Goal: Task Accomplishment & Management: Manage account settings

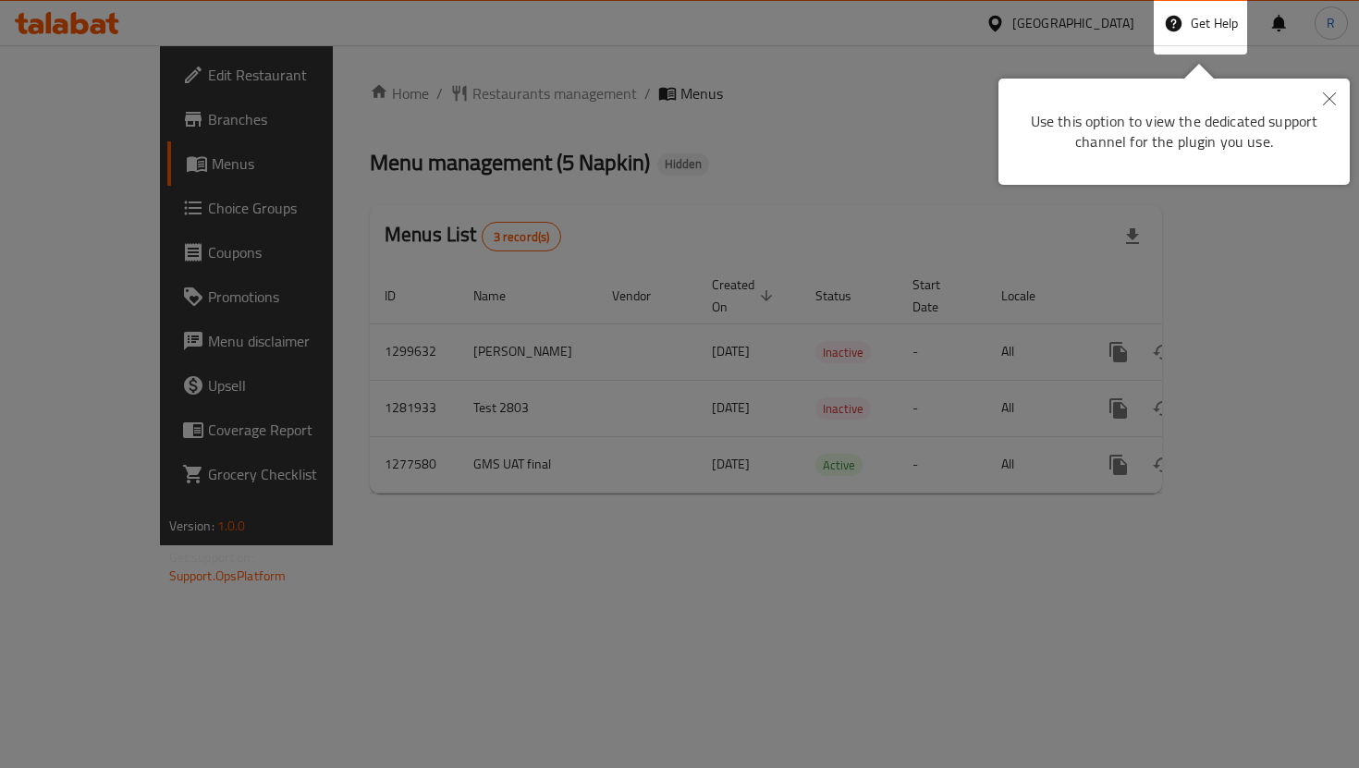
click at [1084, 13] on div at bounding box center [679, 384] width 1359 height 768
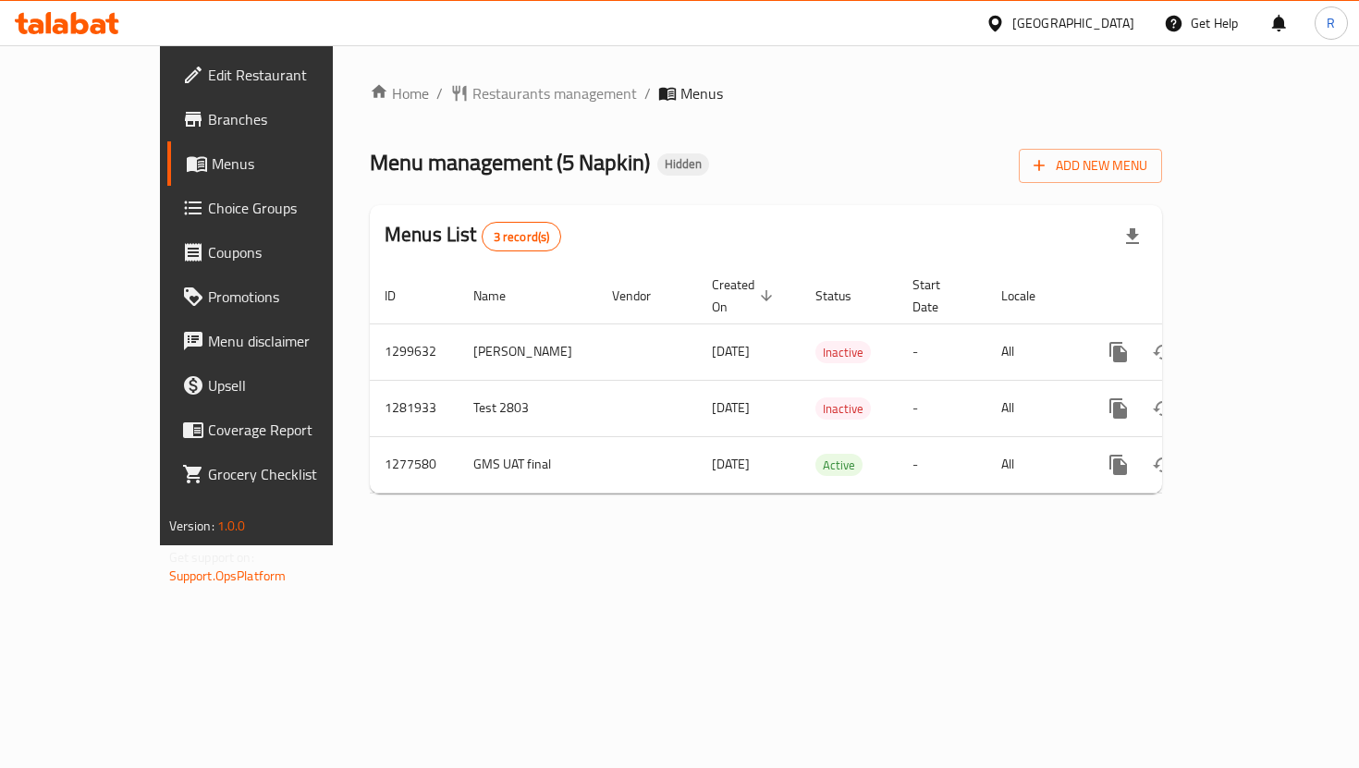
click at [1012, 17] on div at bounding box center [998, 23] width 27 height 20
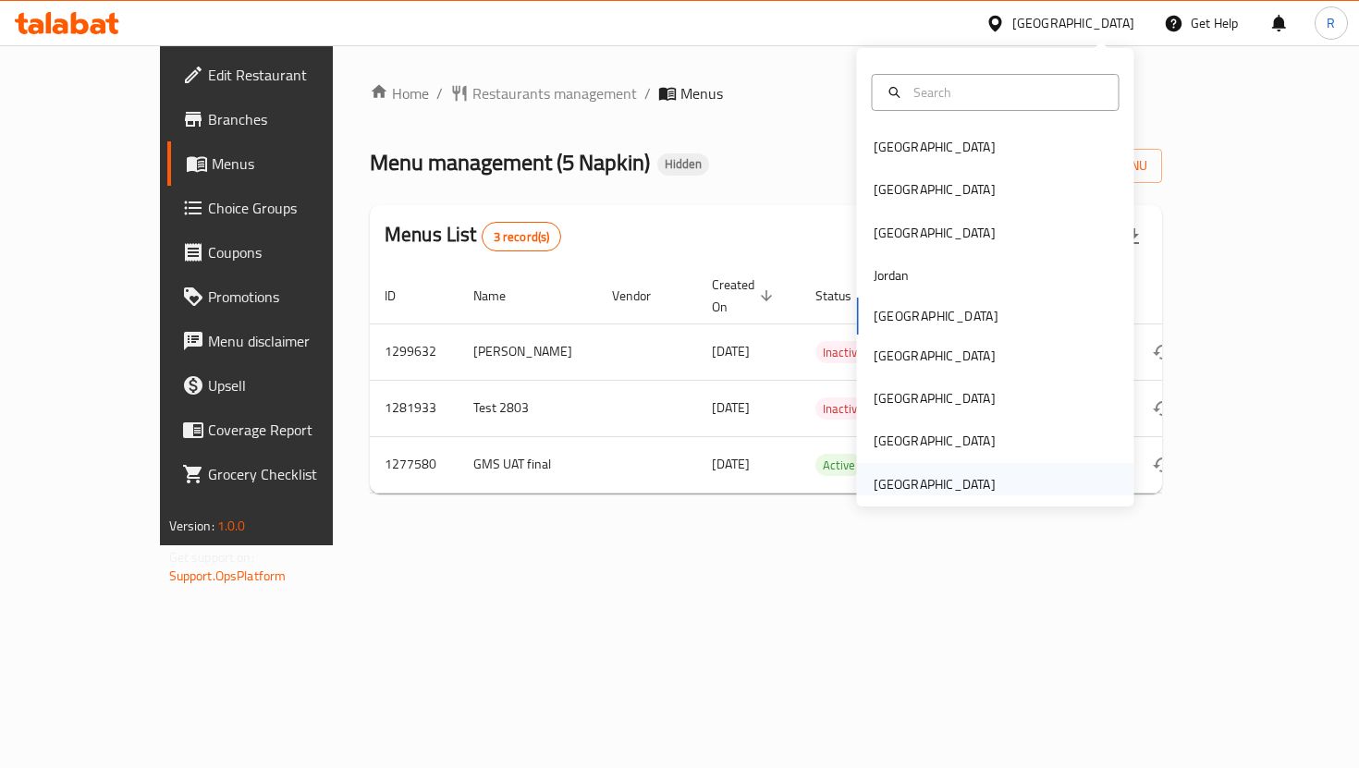
click at [965, 478] on div "[GEOGRAPHIC_DATA]" at bounding box center [935, 484] width 122 height 20
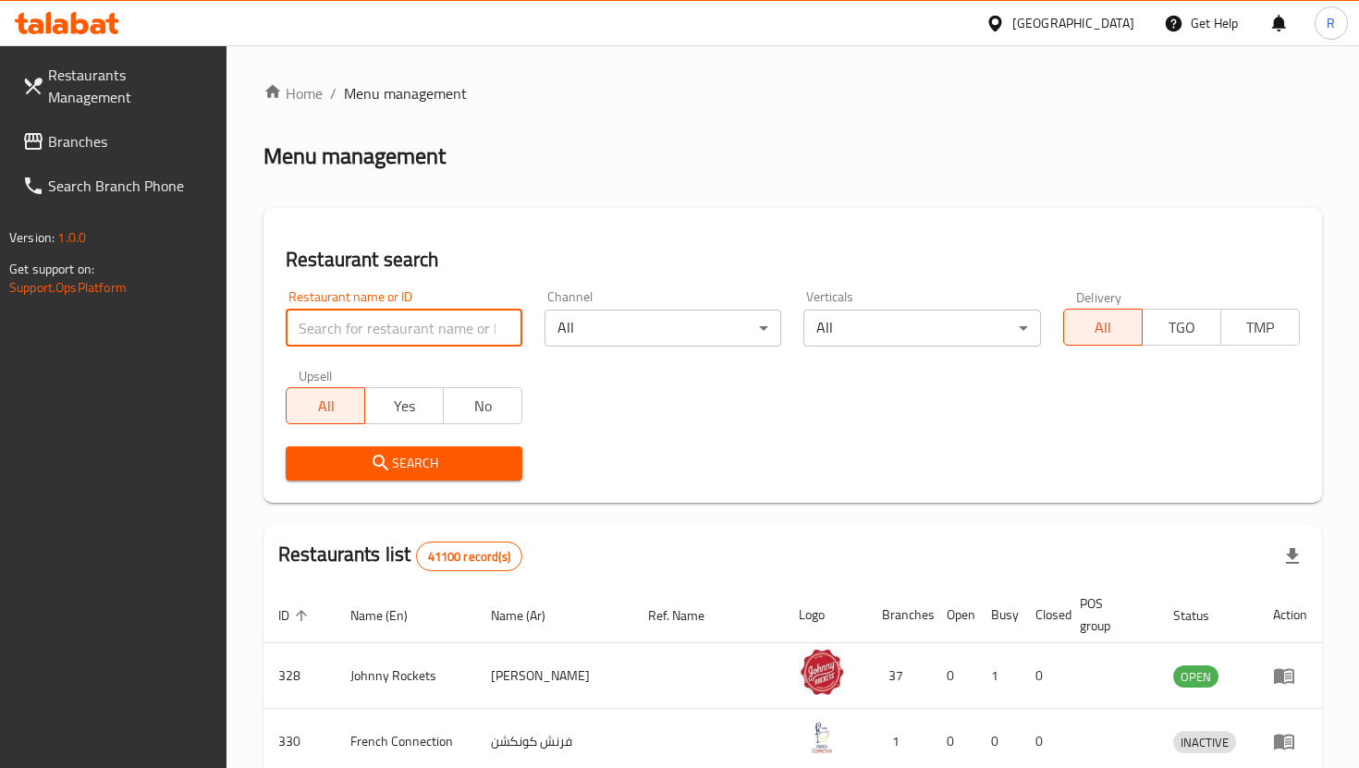
click at [356, 330] on input "search" at bounding box center [404, 328] width 237 height 37
type input "DRAGON BITE"
click button "Search" at bounding box center [404, 463] width 237 height 34
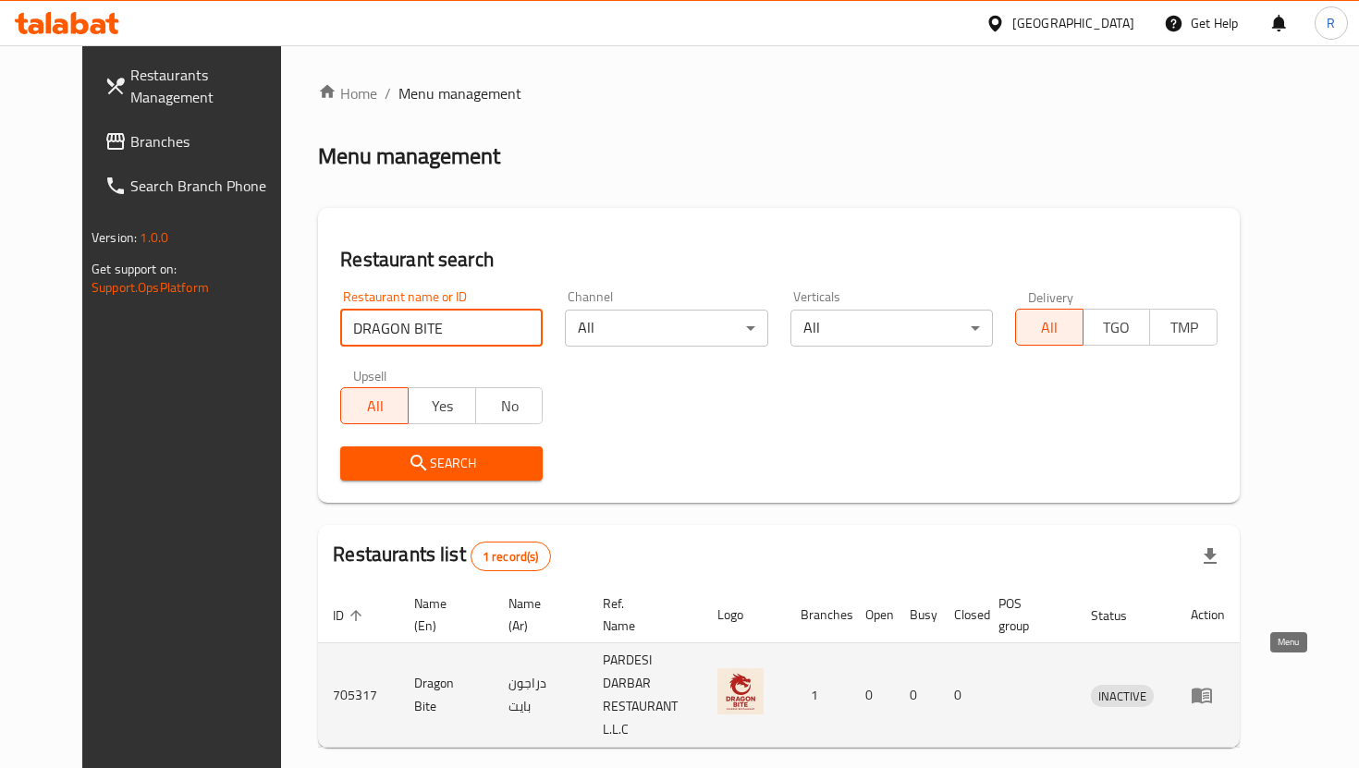
click at [1240, 666] on td "enhanced table" at bounding box center [1208, 695] width 64 height 104
click at [1213, 684] on icon "enhanced table" at bounding box center [1202, 695] width 22 height 22
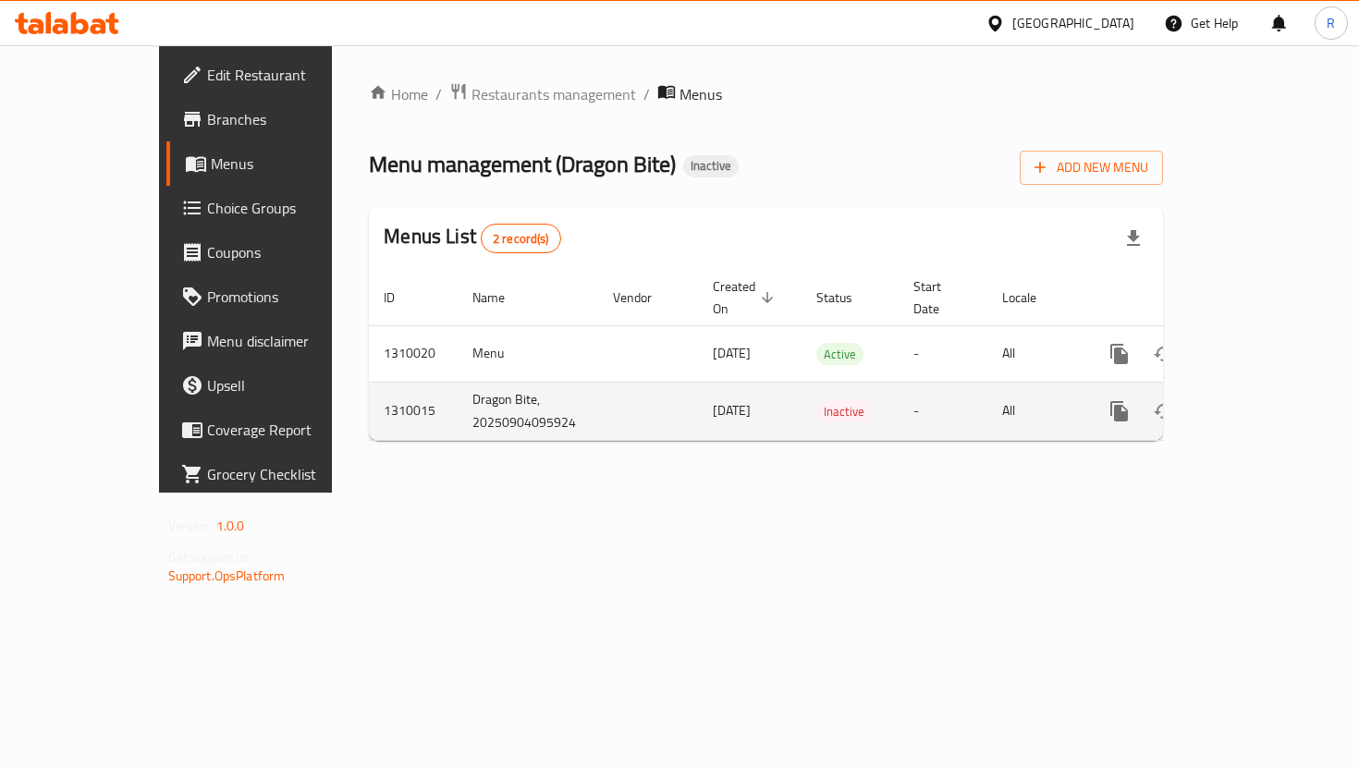
click at [369, 393] on td "1310015" at bounding box center [413, 411] width 89 height 58
click at [458, 394] on td "Dragon Bite, 20250904095924" at bounding box center [528, 411] width 141 height 58
click at [1272, 389] on link "enhanced table" at bounding box center [1252, 411] width 44 height 44
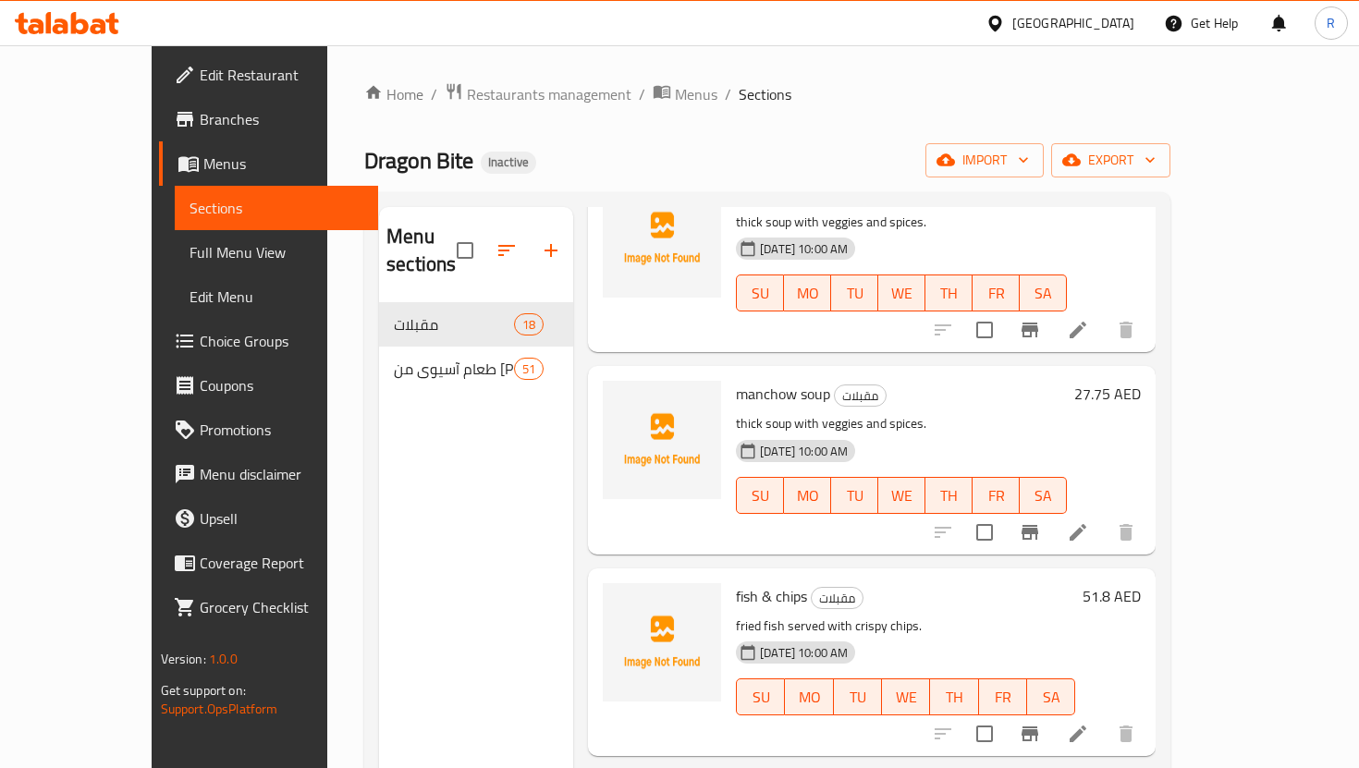
scroll to position [2524, 0]
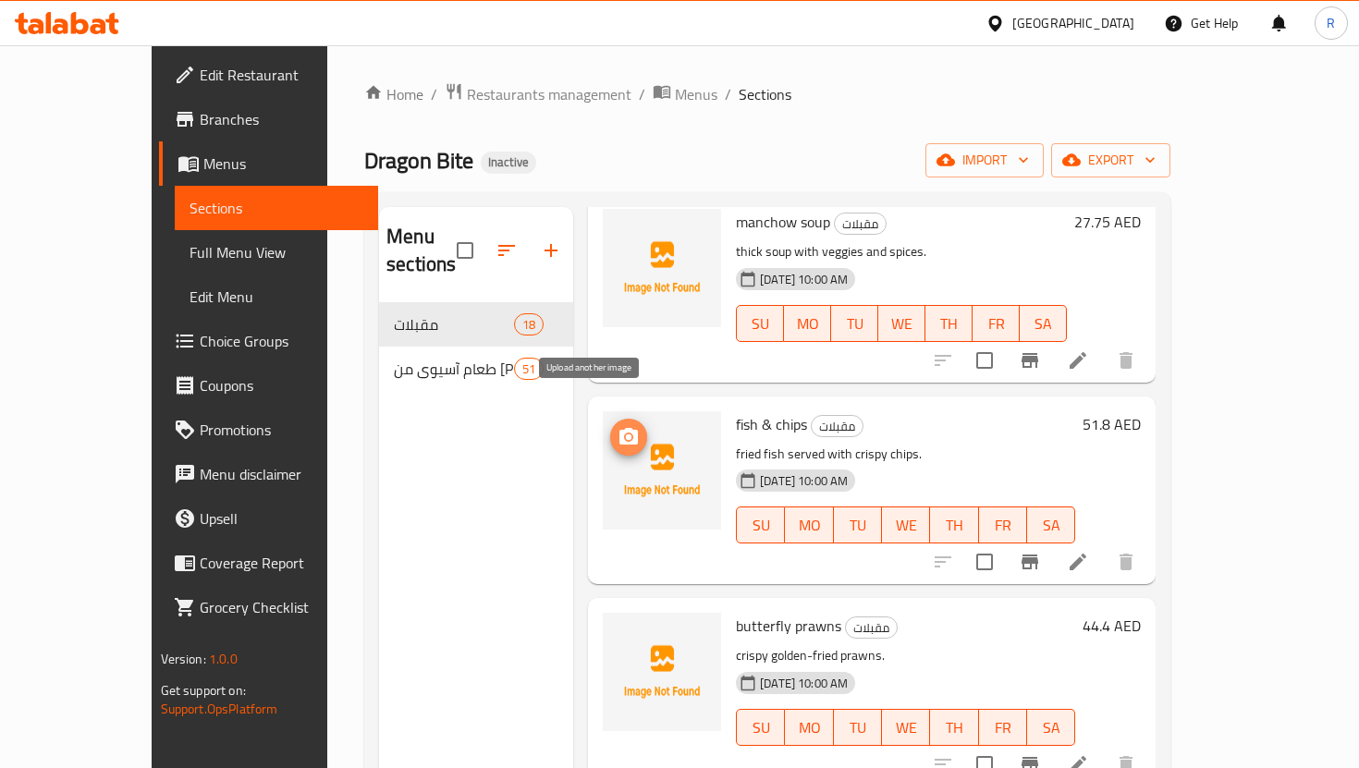
click at [610, 426] on span "upload picture" at bounding box center [628, 437] width 37 height 22
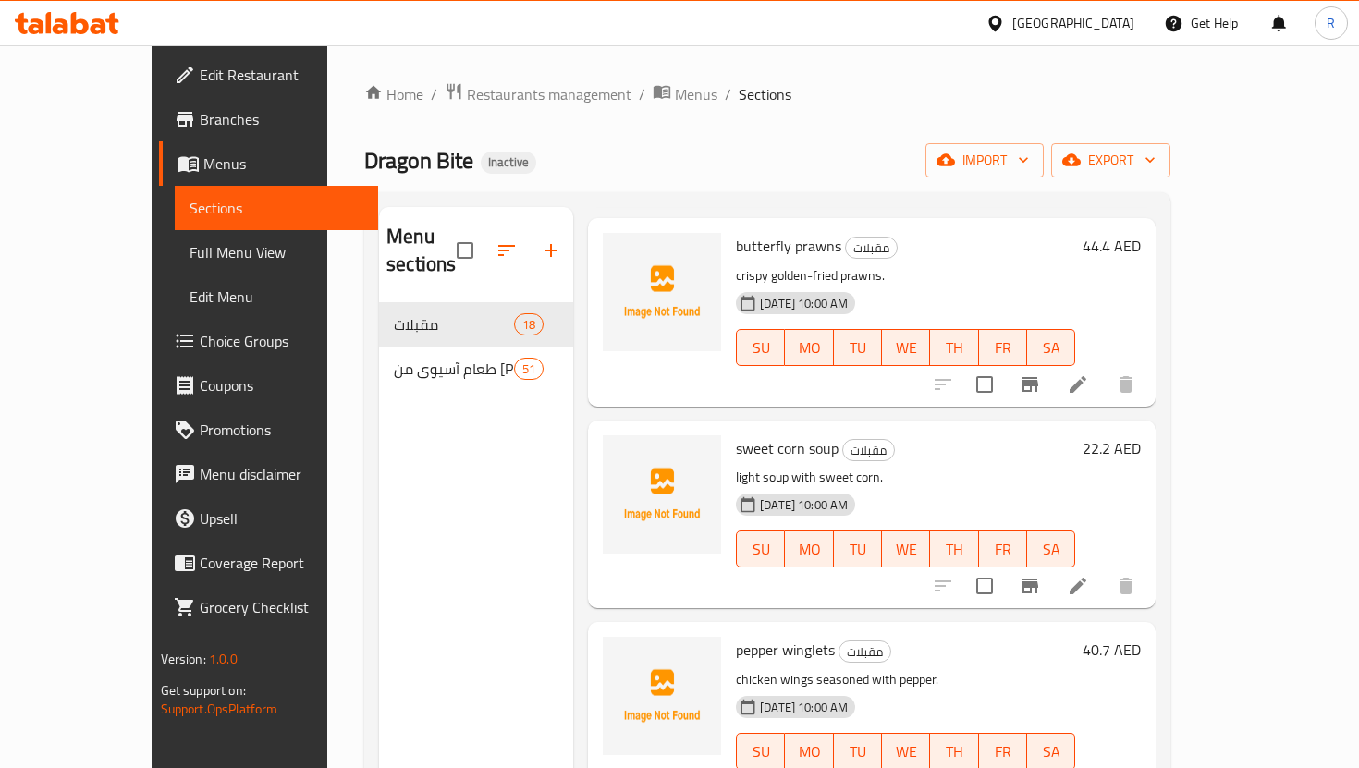
scroll to position [2913, 0]
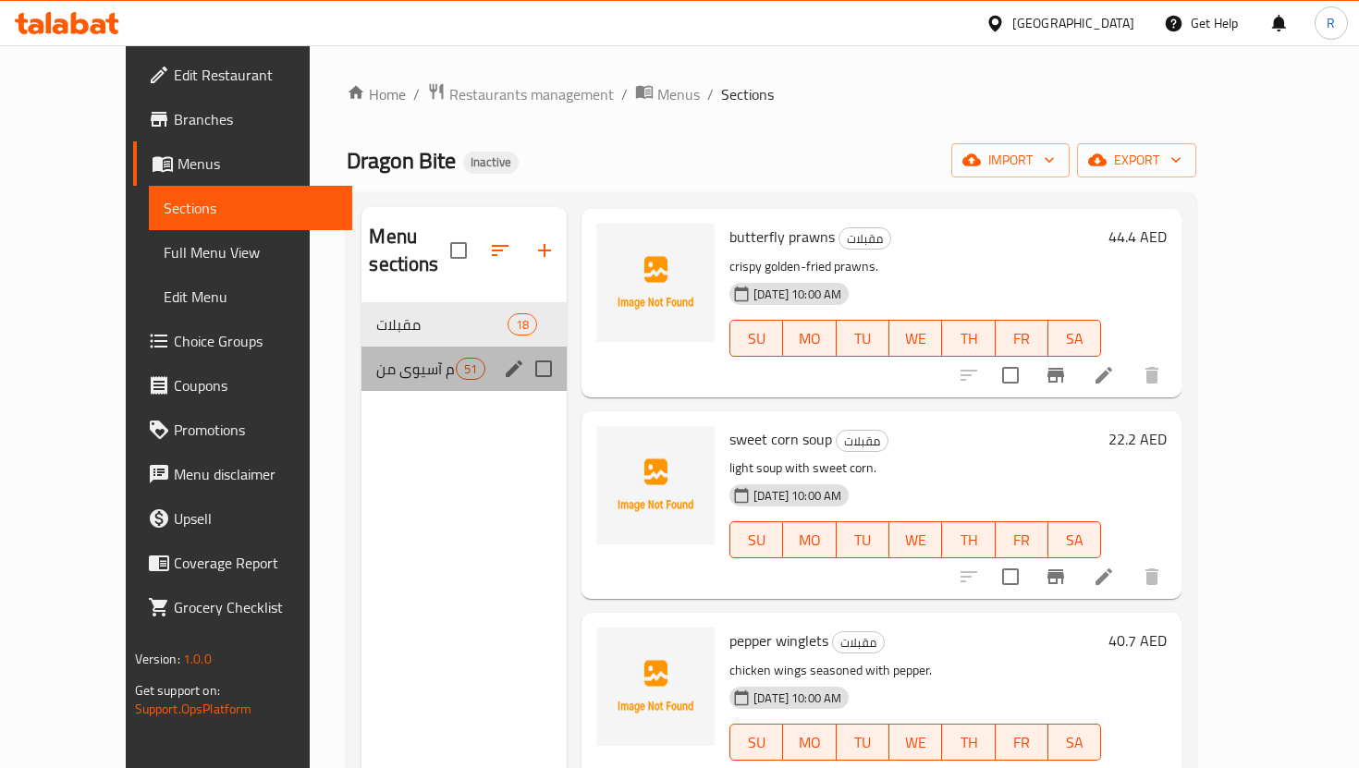
click at [361, 354] on div "طعام آسيوي من بارديسي داربار 51" at bounding box center [463, 369] width 205 height 44
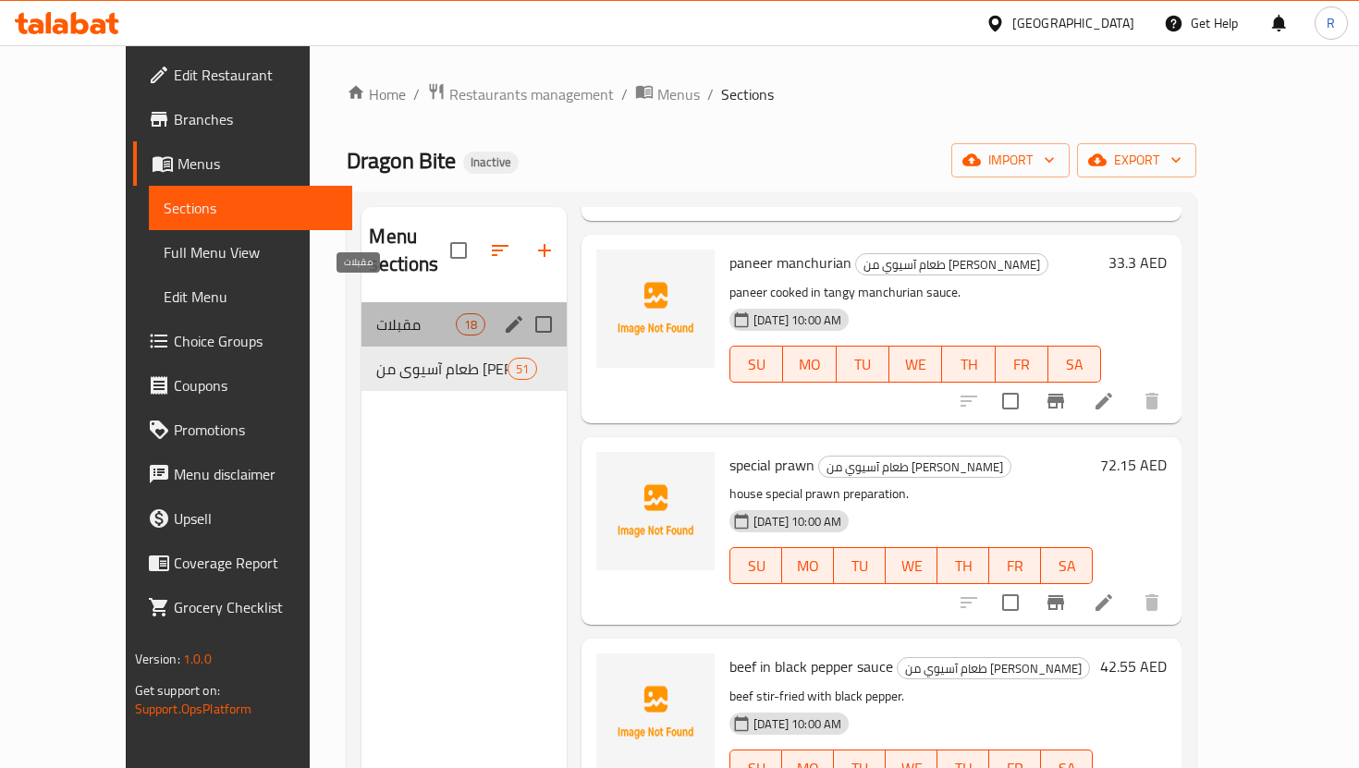
click at [376, 313] on span "مقبلات" at bounding box center [415, 324] width 79 height 22
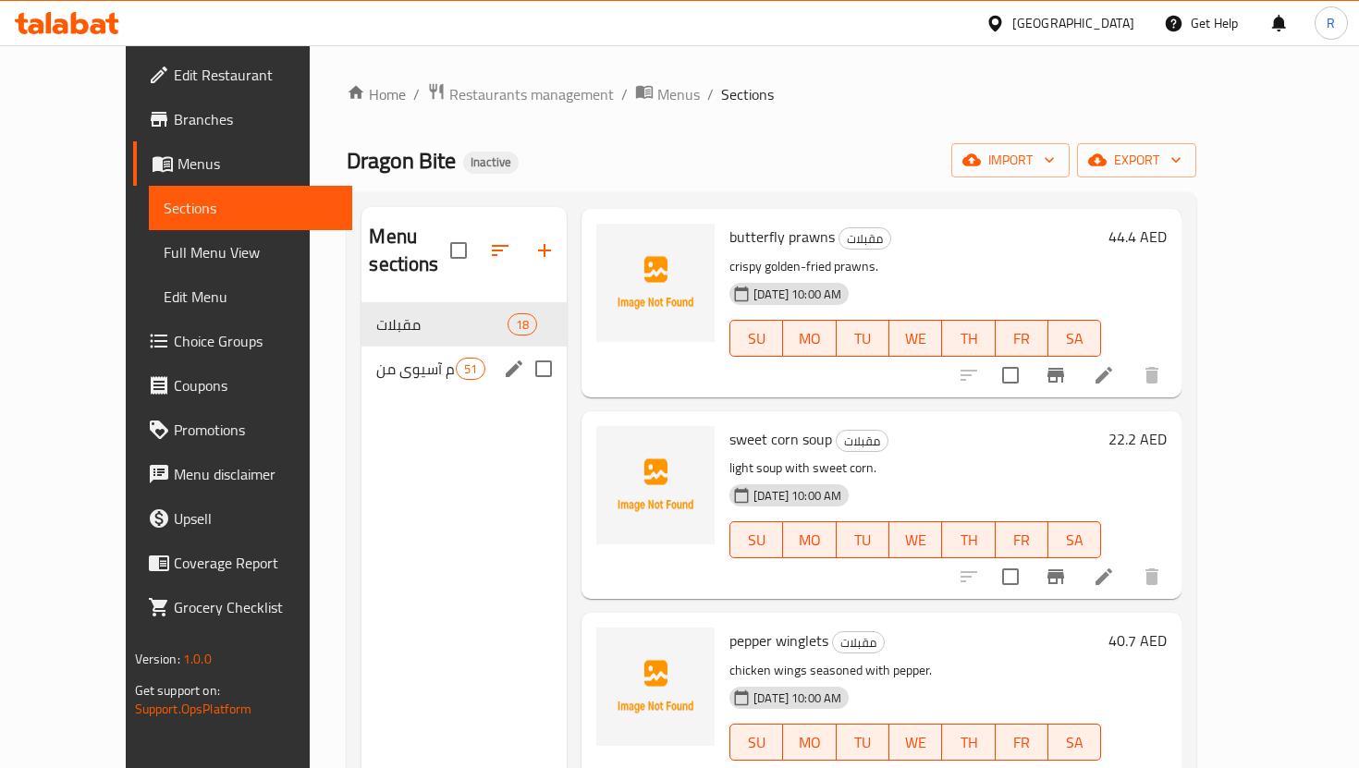
click at [361, 352] on div "طعام آسيوي من بارديسي داربار 51" at bounding box center [463, 369] width 205 height 44
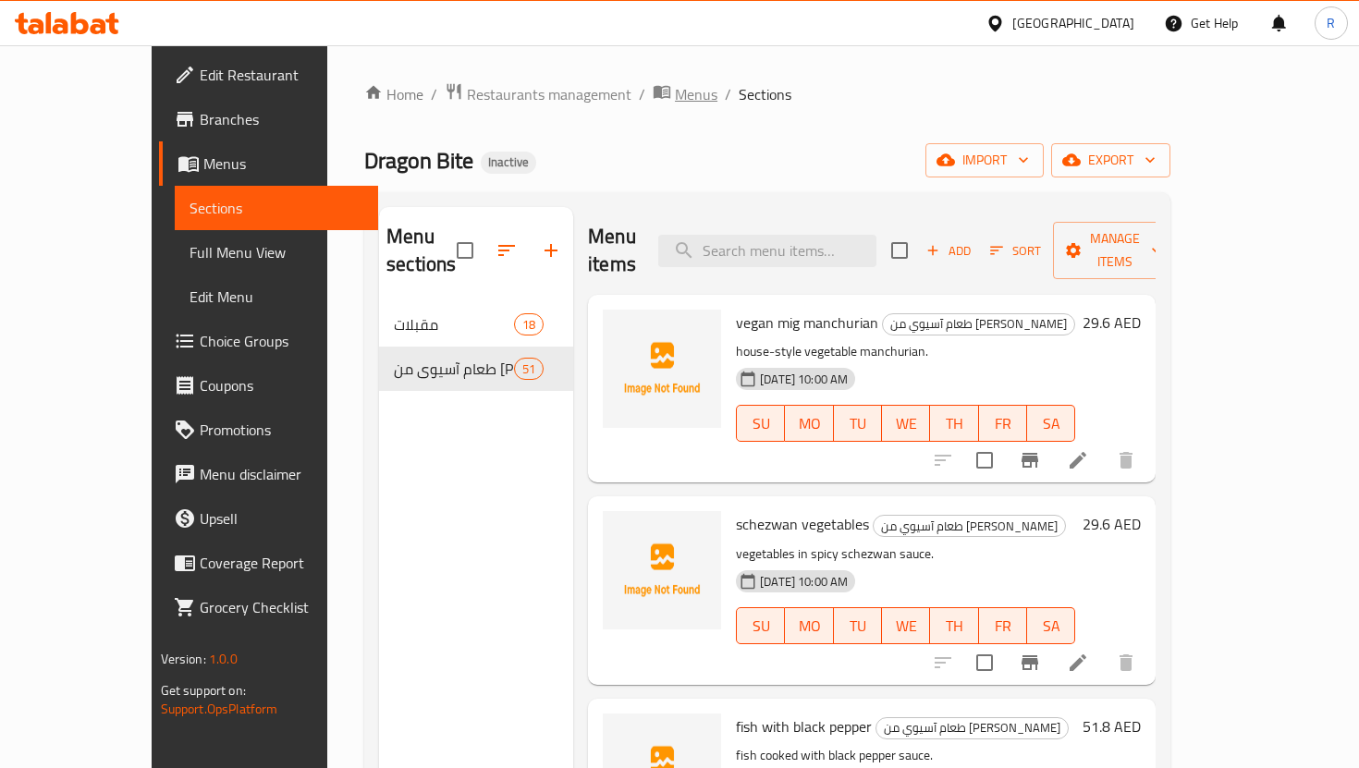
click at [675, 99] on span "Menus" at bounding box center [696, 94] width 43 height 22
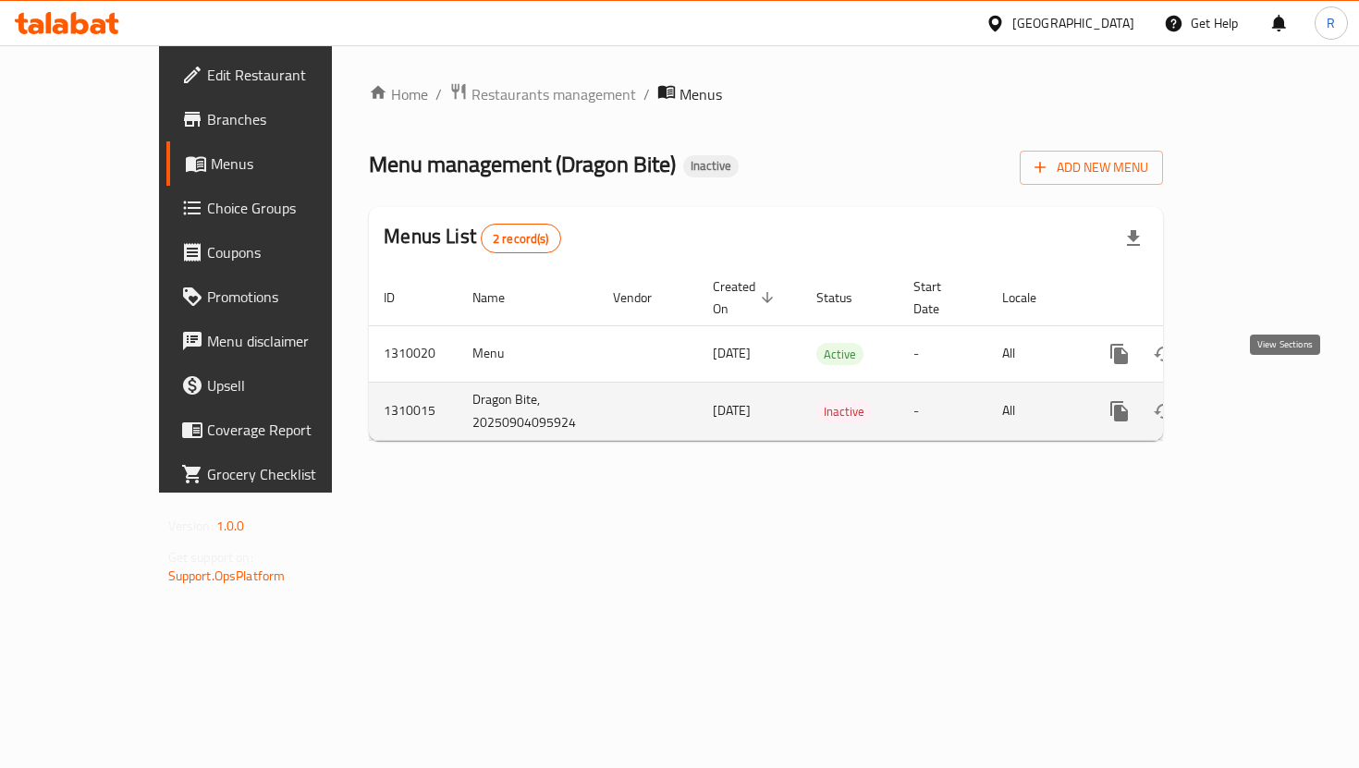
click at [1264, 400] on icon "enhanced table" at bounding box center [1252, 411] width 22 height 22
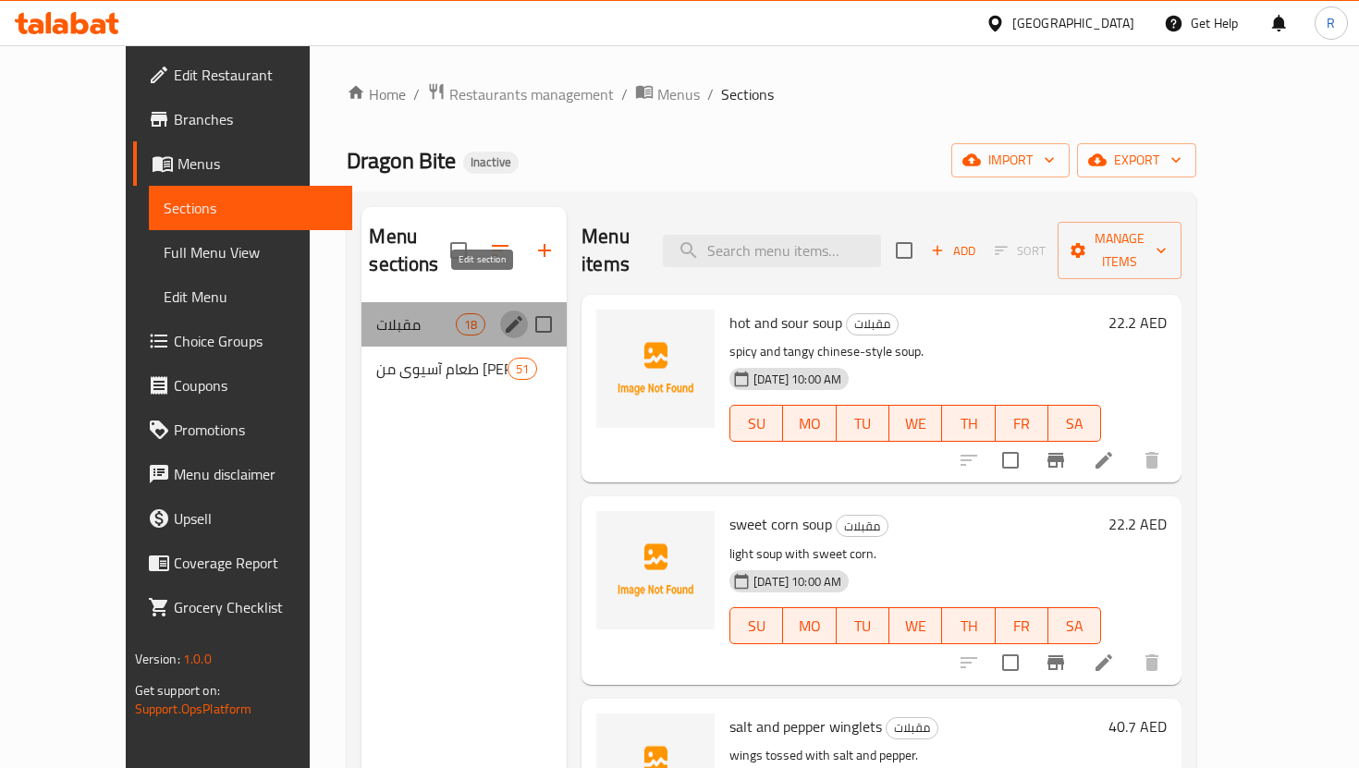
click at [506, 316] on icon "edit" at bounding box center [514, 324] width 17 height 17
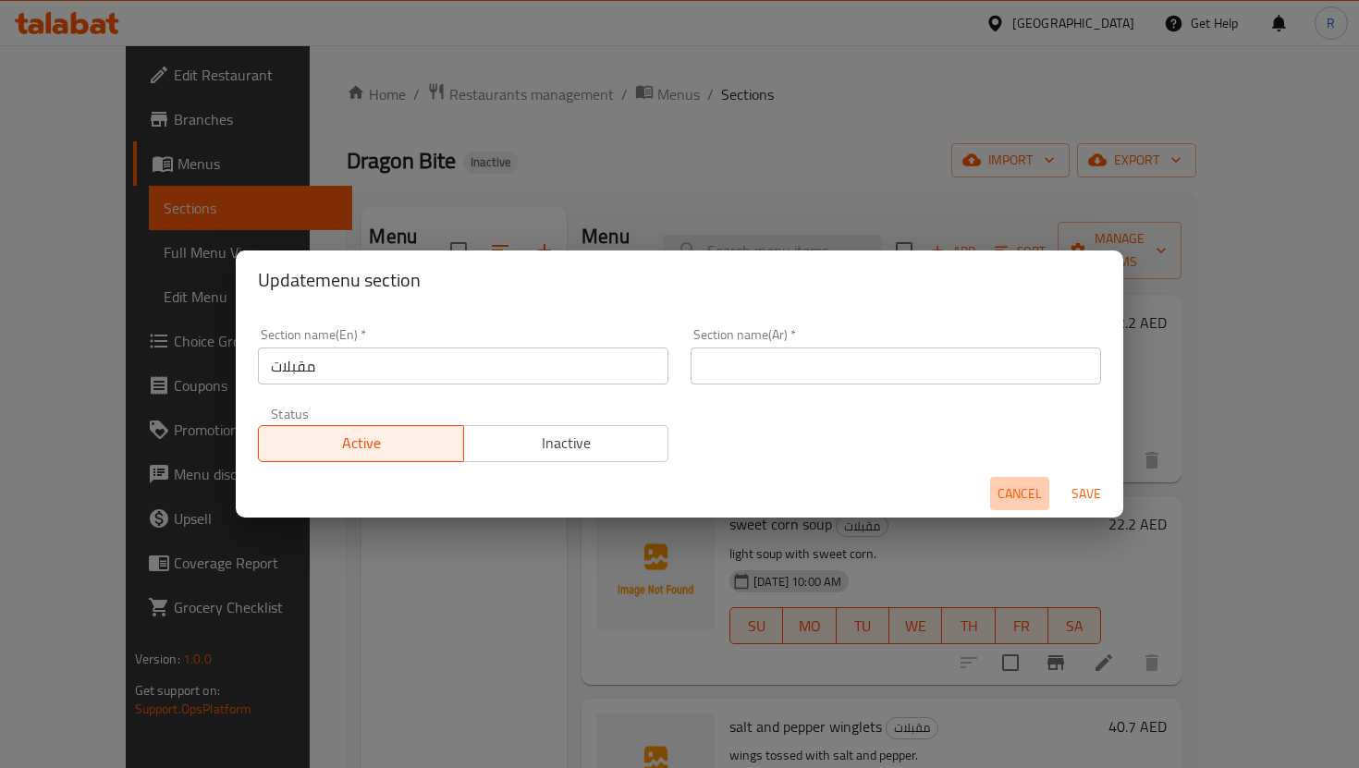
click at [1020, 502] on span "Cancel" at bounding box center [1019, 494] width 44 height 23
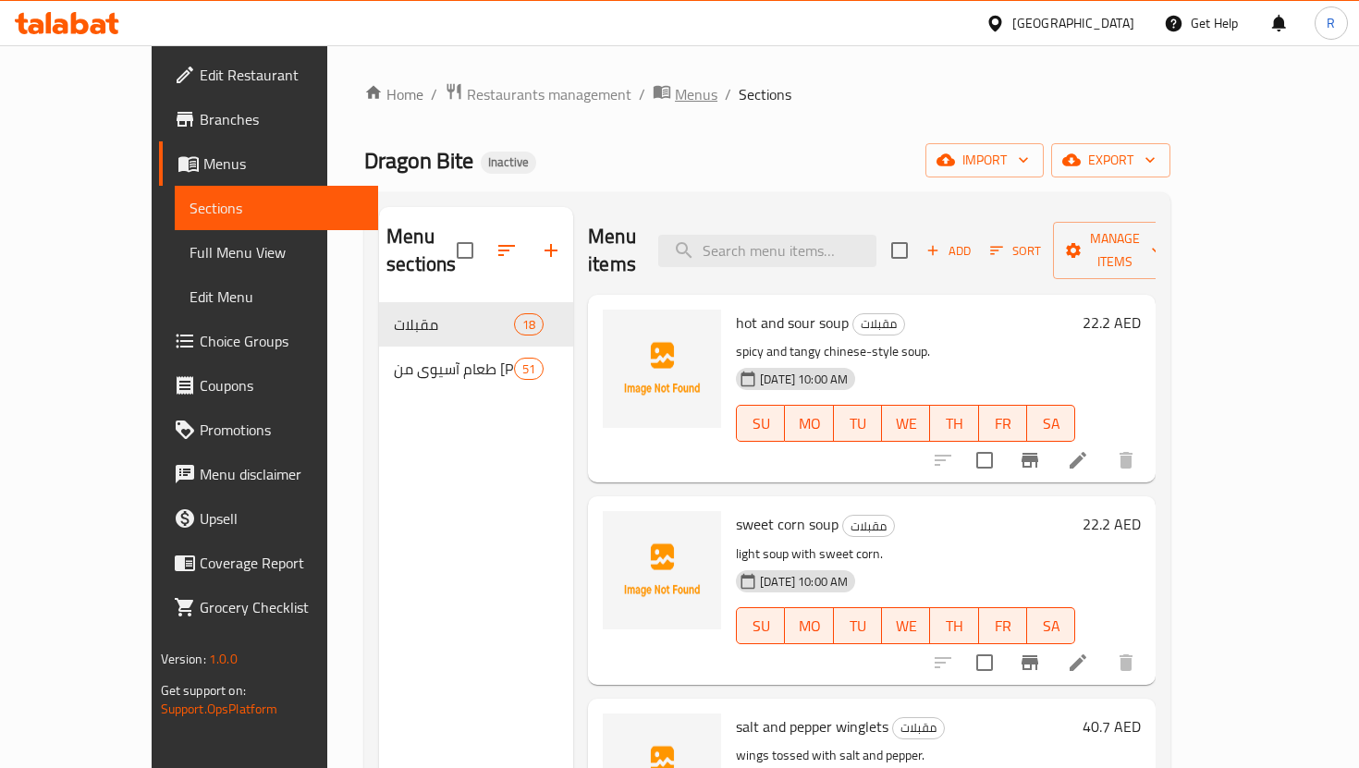
click at [675, 105] on span "Menus" at bounding box center [696, 94] width 43 height 22
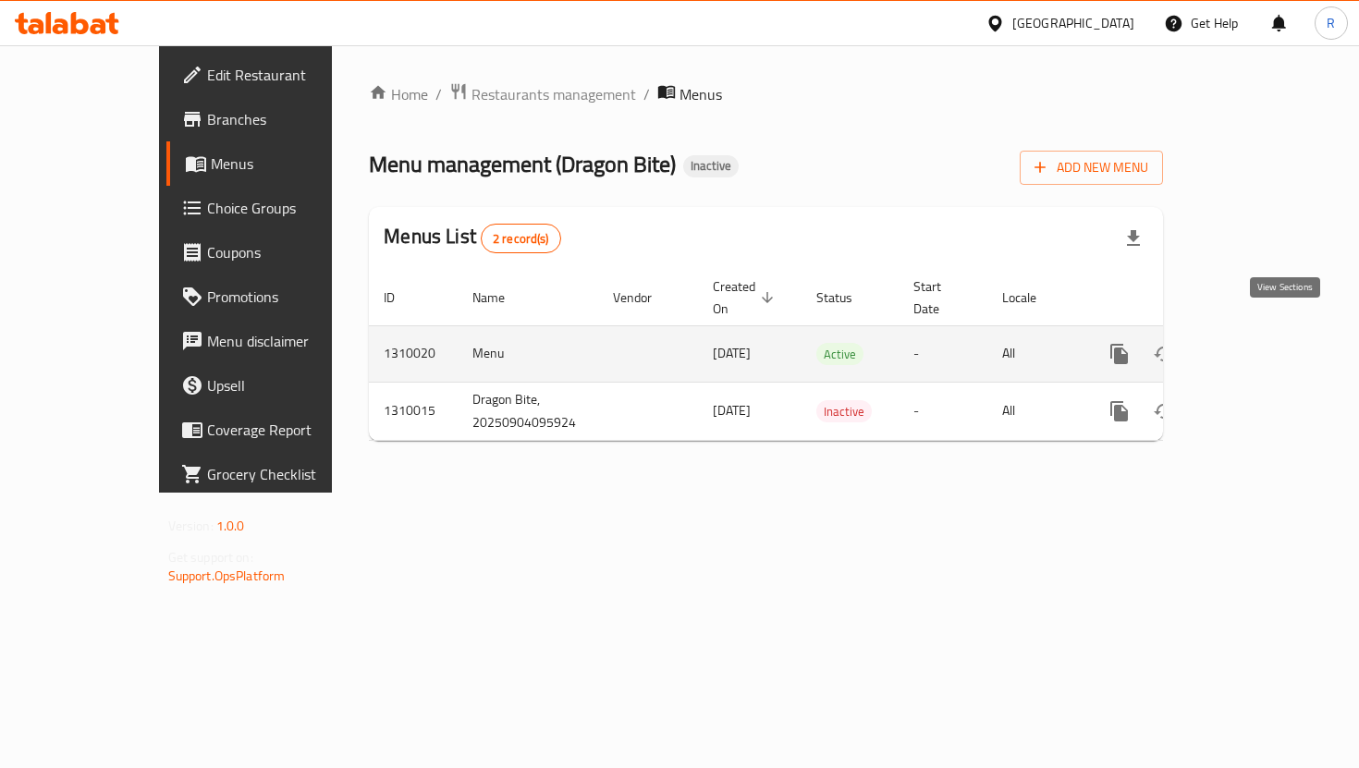
click at [1264, 343] on icon "enhanced table" at bounding box center [1252, 354] width 22 height 22
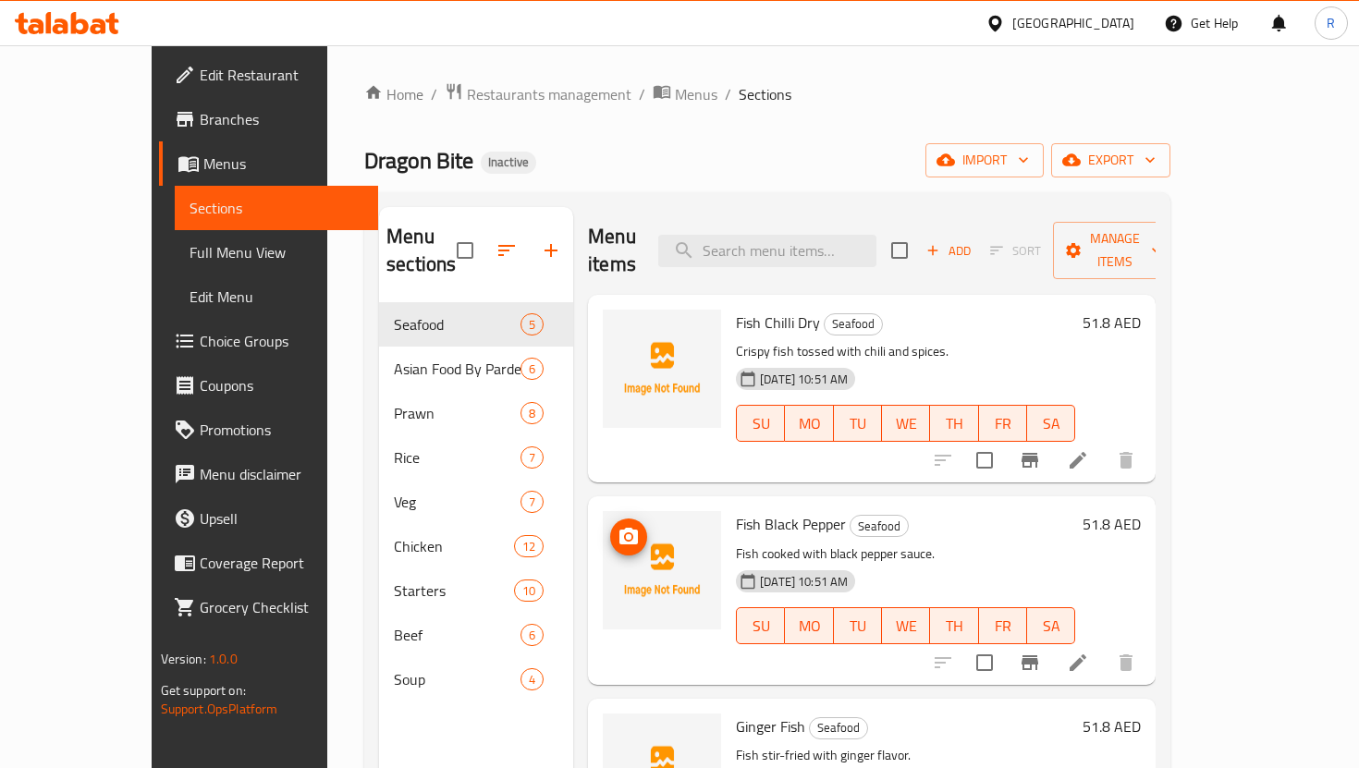
scroll to position [287, 0]
